Goal: Task Accomplishment & Management: Manage account settings

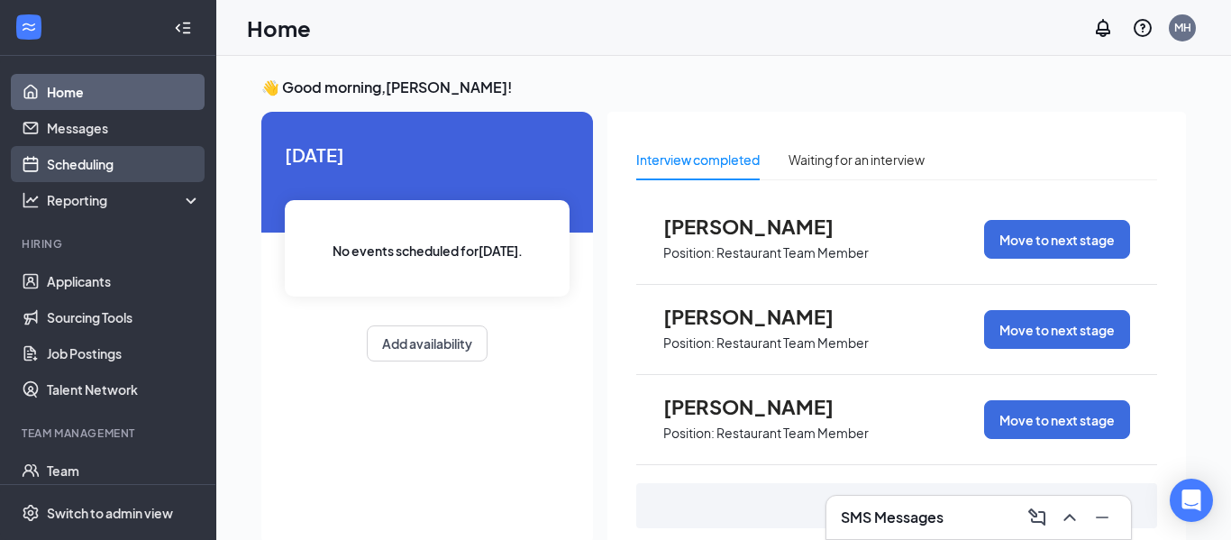
click at [119, 177] on link "Scheduling" at bounding box center [124, 164] width 154 height 36
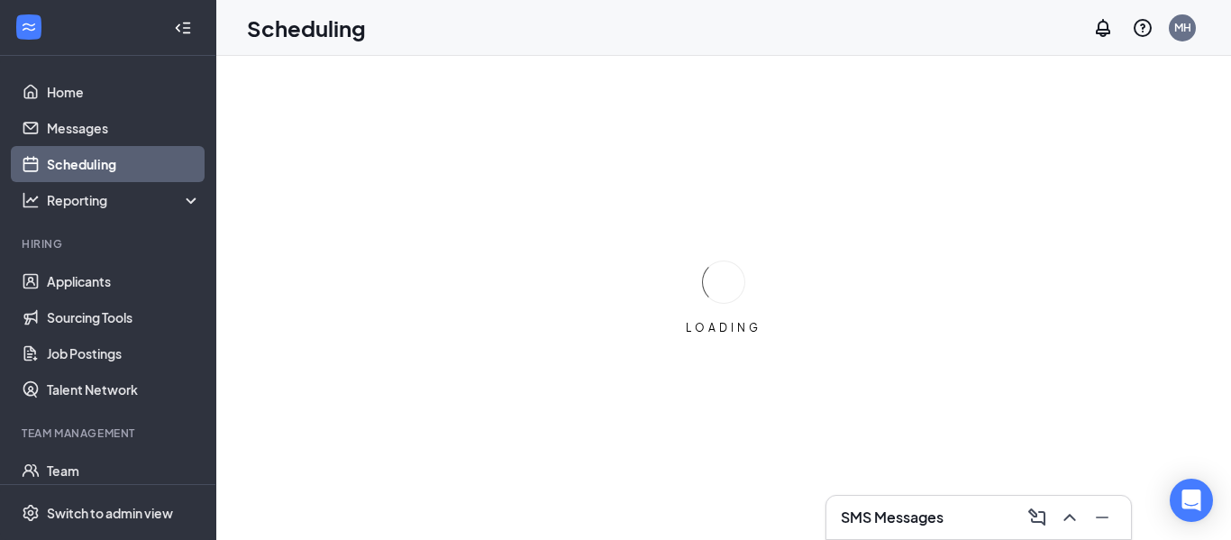
click at [940, 505] on div "SMS Messages" at bounding box center [978, 517] width 276 height 29
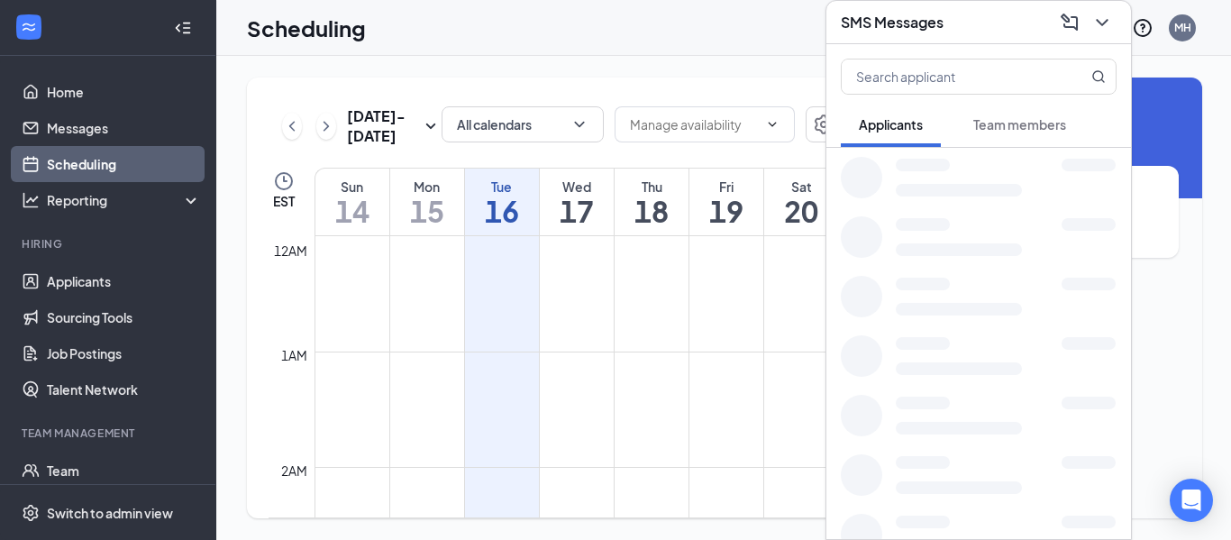
scroll to position [886, 0]
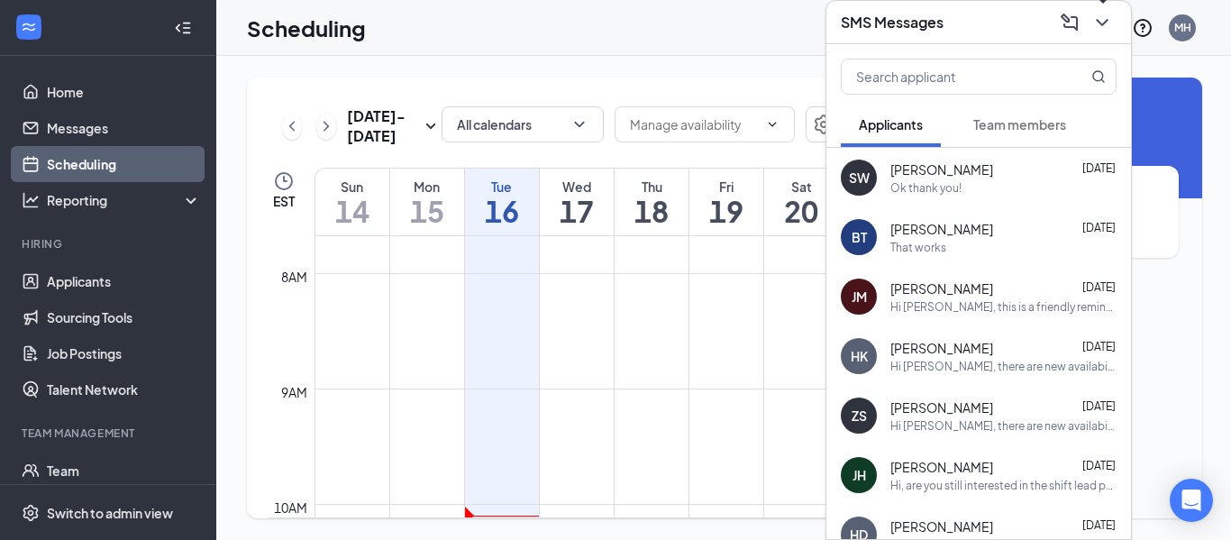
click at [1093, 29] on icon "ChevronDown" at bounding box center [1102, 23] width 22 height 22
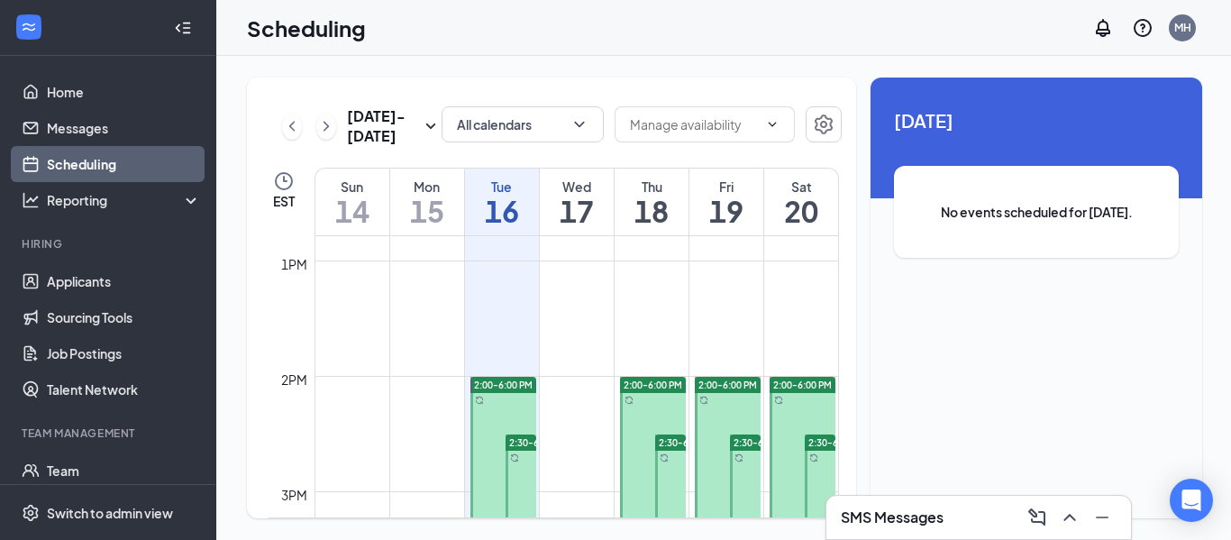
scroll to position [1478, 0]
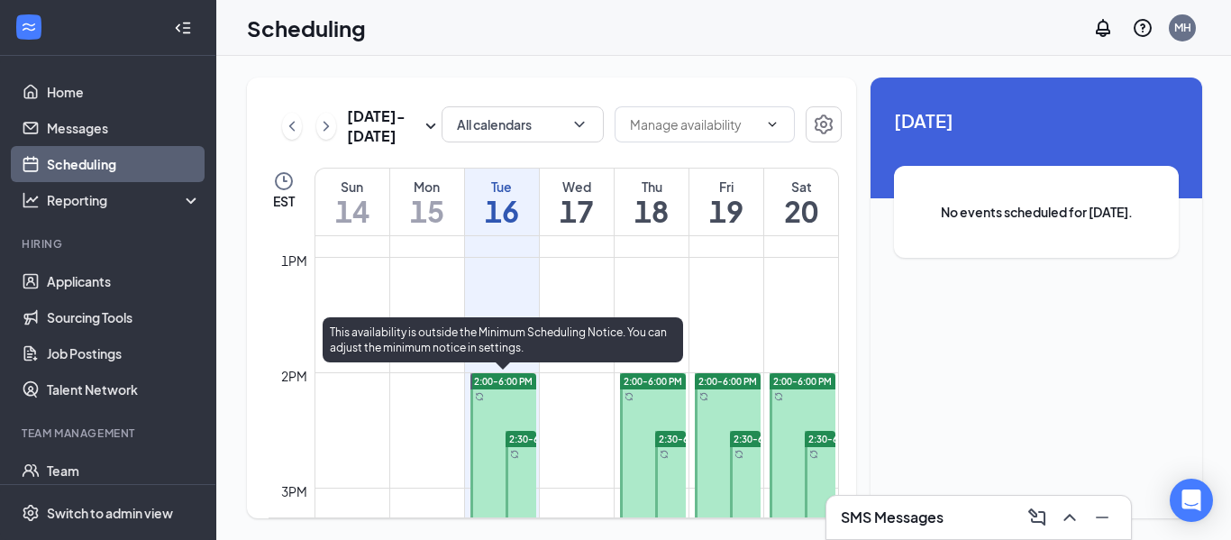
click at [522, 386] on span "2:00-6:00 PM" at bounding box center [503, 381] width 59 height 13
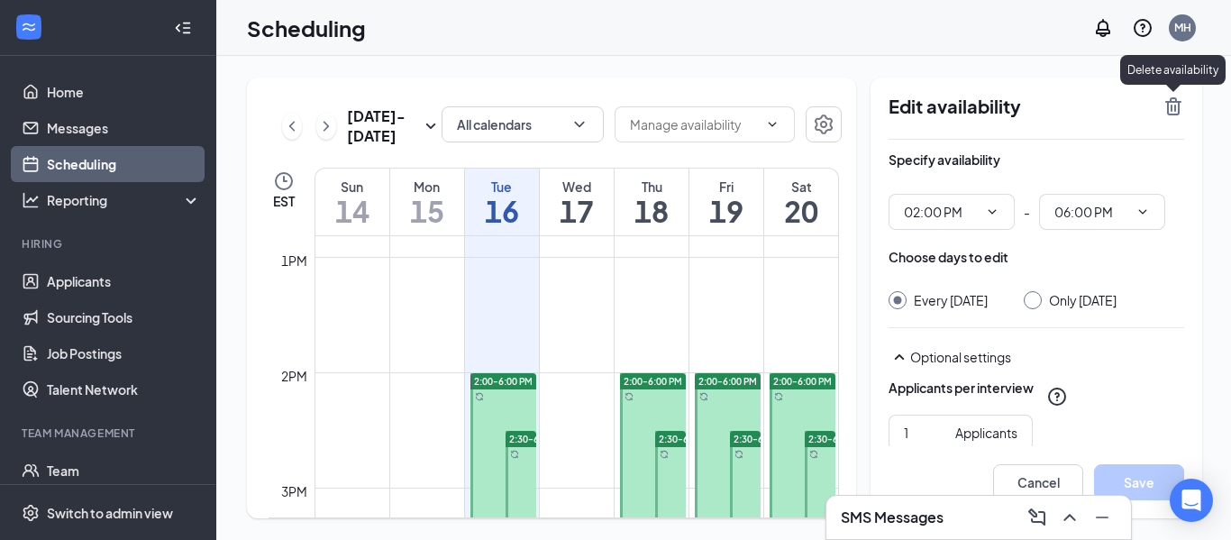
click at [1166, 106] on icon "TrashOutline" at bounding box center [1173, 106] width 16 height 18
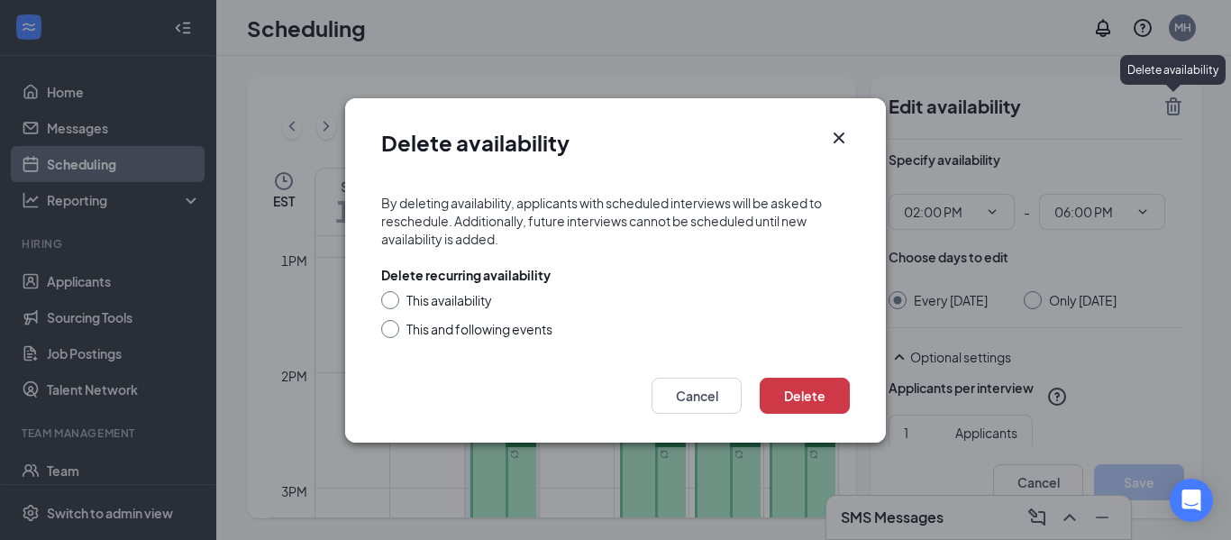
click at [398, 300] on div at bounding box center [390, 300] width 18 height 18
click at [396, 302] on div at bounding box center [390, 300] width 18 height 18
click at [386, 299] on input "This availability" at bounding box center [387, 297] width 13 height 13
radio input "true"
click at [789, 405] on button "Delete" at bounding box center [804, 395] width 90 height 36
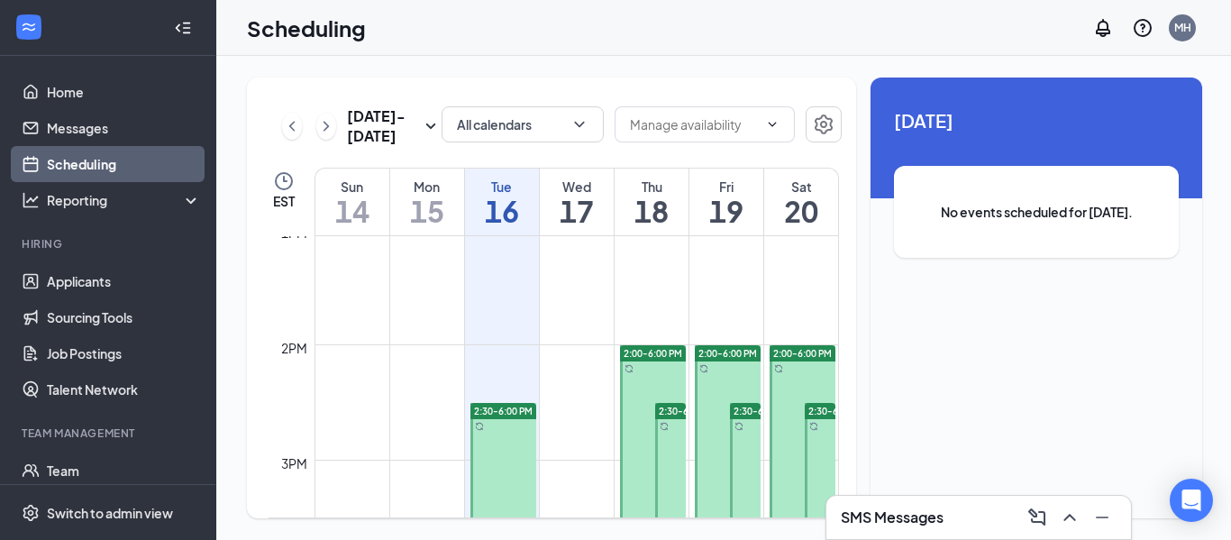
scroll to position [1514, 0]
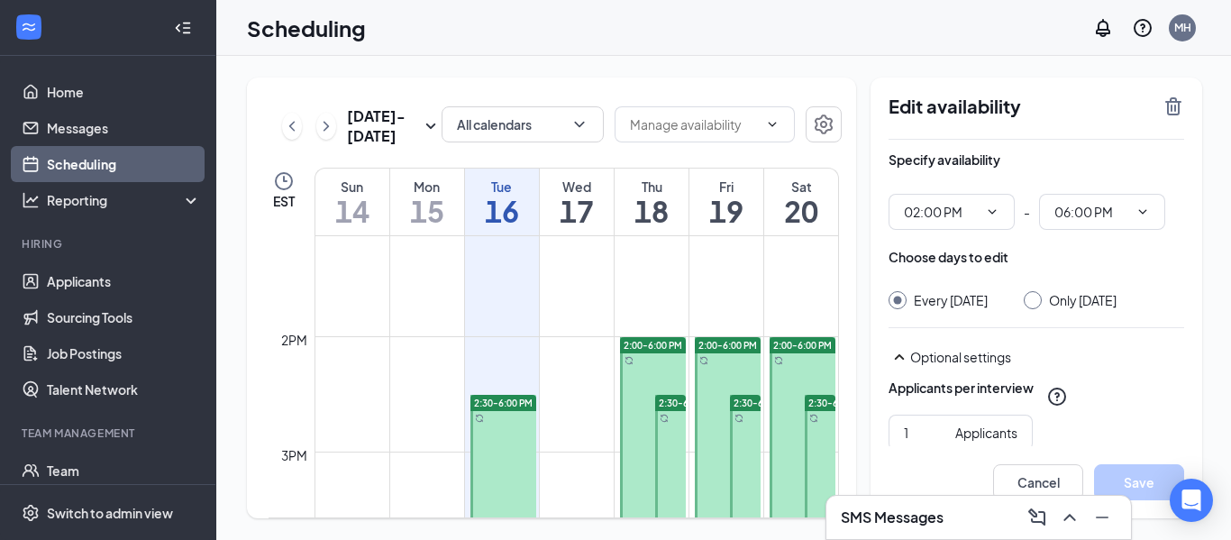
type input "02:00 PM"
type input "06:00 PM"
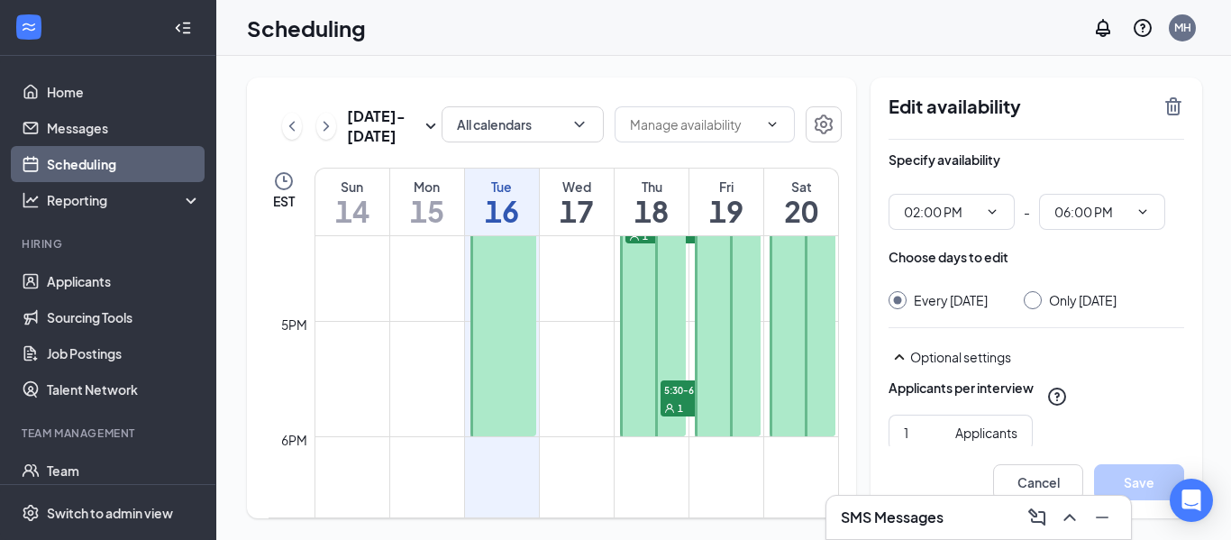
scroll to position [1559, 0]
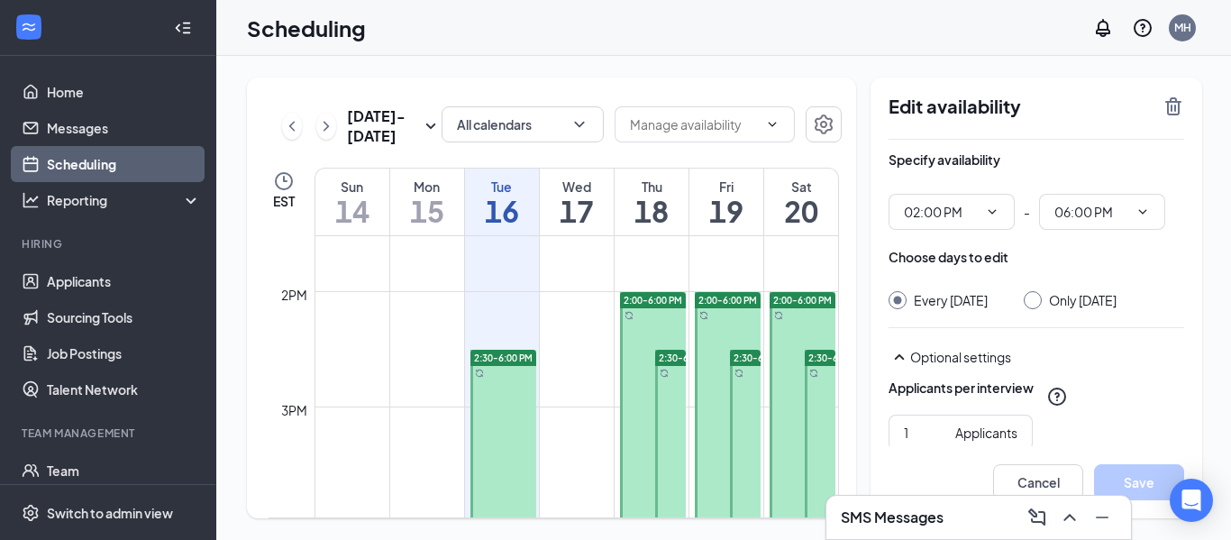
click at [723, 313] on div at bounding box center [728, 522] width 66 height 460
click at [1195, 108] on div "Edit availability Specify availability 02:00 PM - 06:00 PM Choose days to edit …" at bounding box center [1036, 297] width 332 height 441
click at [1177, 109] on icon "TrashOutline" at bounding box center [1173, 106] width 16 height 18
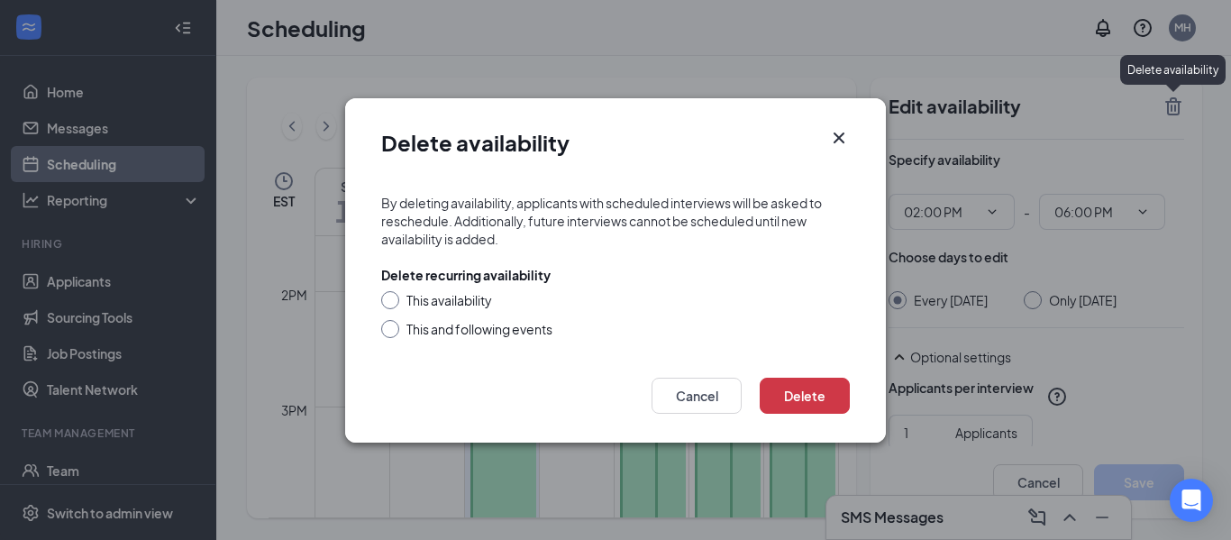
click at [383, 298] on input "This availability" at bounding box center [387, 297] width 13 height 13
radio input "true"
click at [786, 404] on button "Delete" at bounding box center [804, 395] width 90 height 36
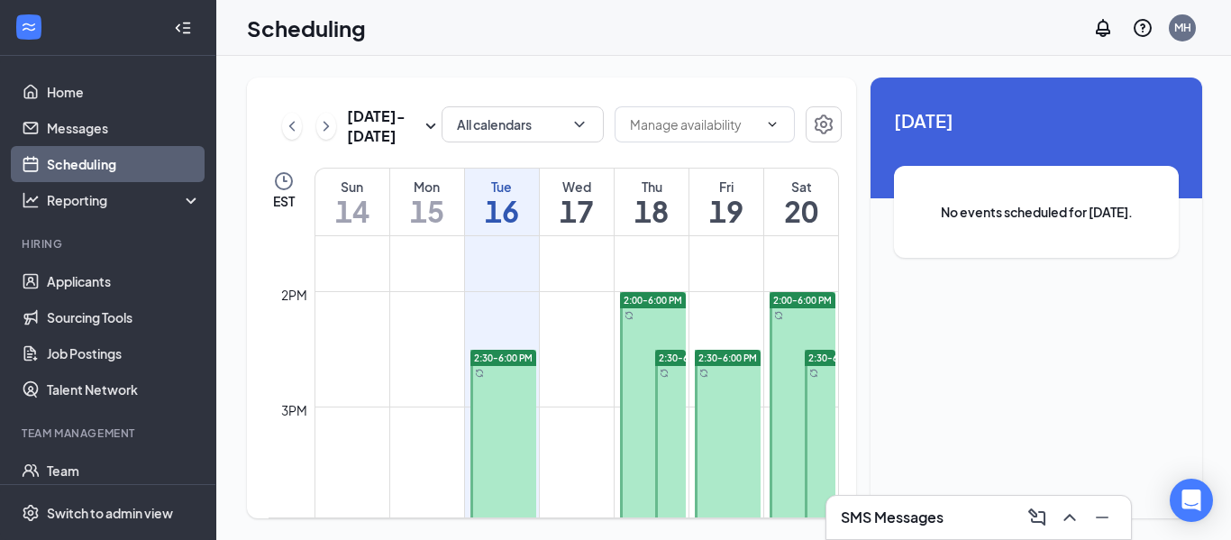
click at [809, 306] on div "2:00-6:00 PM" at bounding box center [802, 300] width 66 height 16
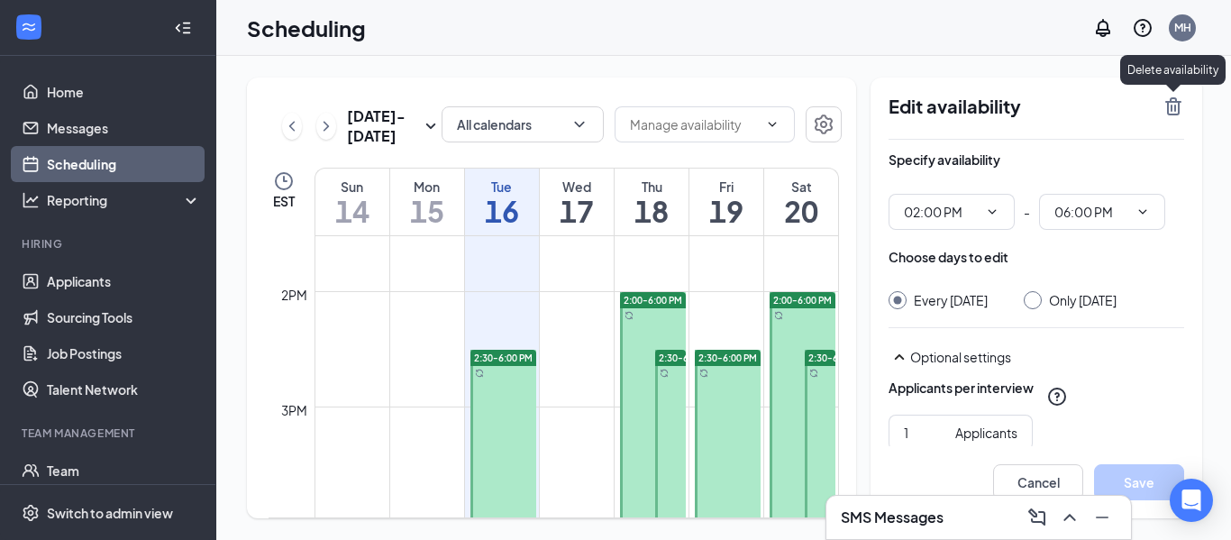
click at [1173, 106] on icon "TrashOutline" at bounding box center [1173, 106] width 16 height 18
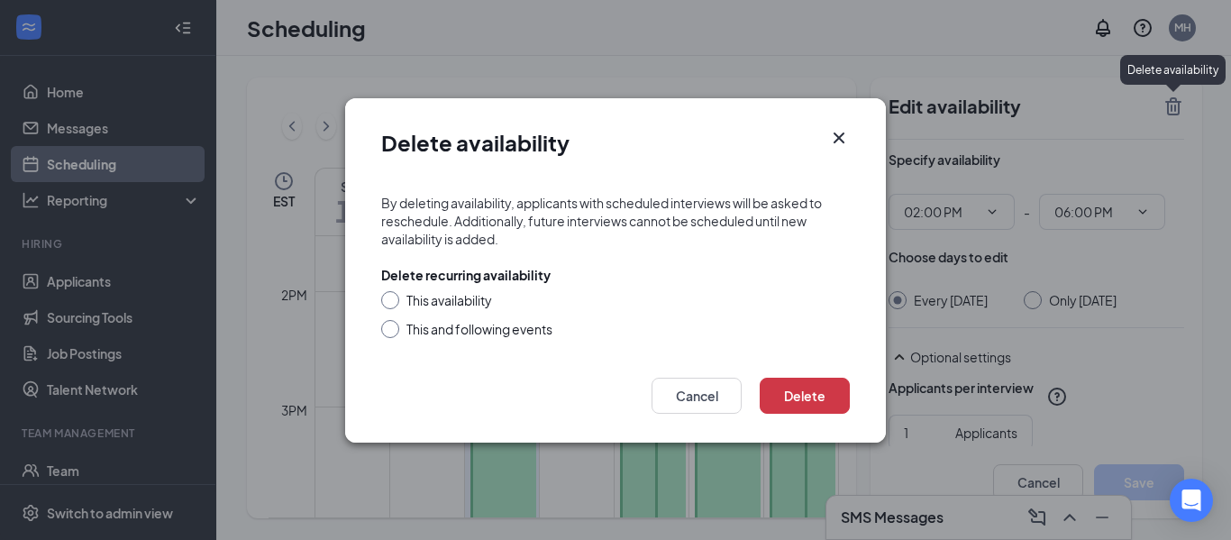
click at [391, 303] on div "This availability" at bounding box center [615, 300] width 468 height 18
click at [387, 295] on input "This availability" at bounding box center [387, 297] width 13 height 13
radio input "true"
click at [804, 394] on button "Delete" at bounding box center [804, 395] width 90 height 36
